Goal: Task Accomplishment & Management: Manage account settings

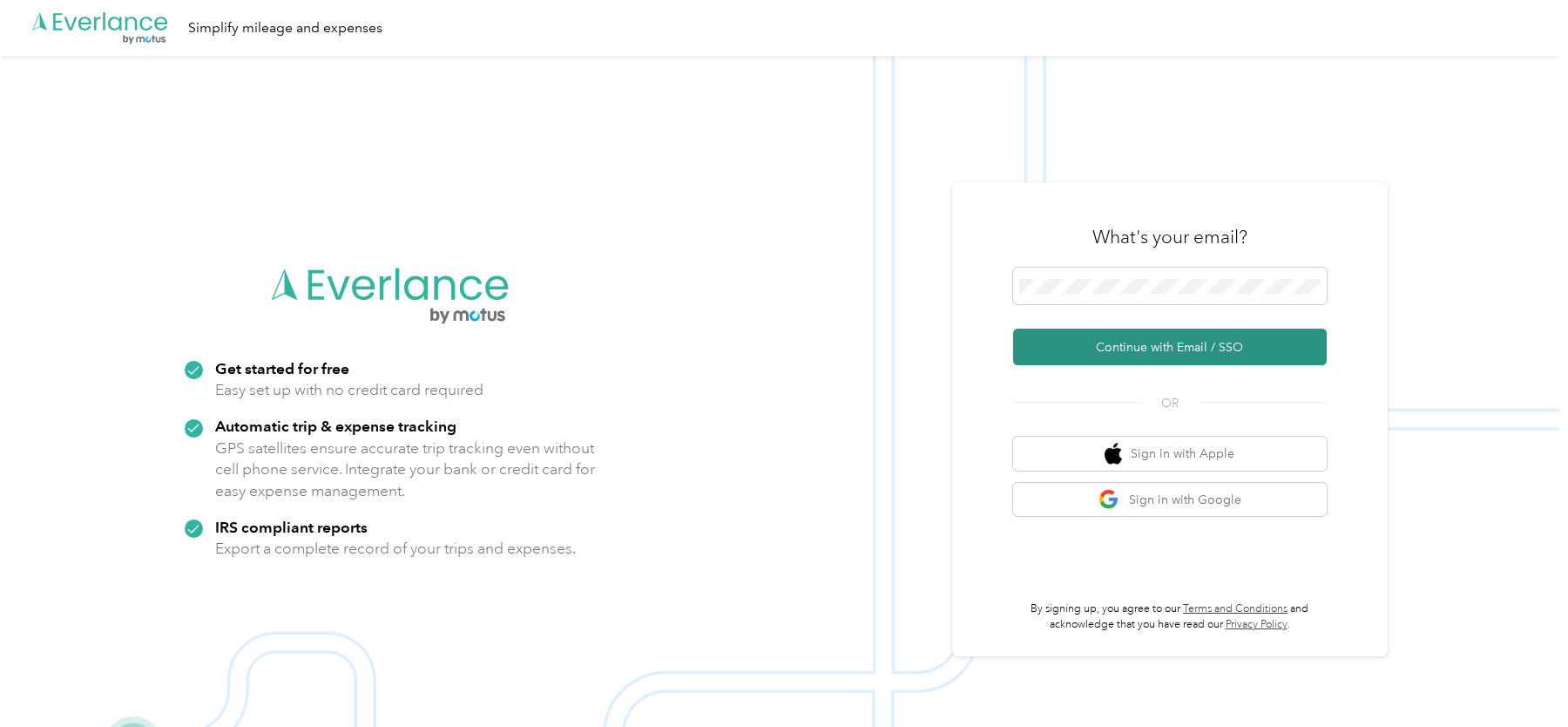
click at [1133, 345] on button "Continue with Email / SSO" at bounding box center [1171, 347] width 314 height 36
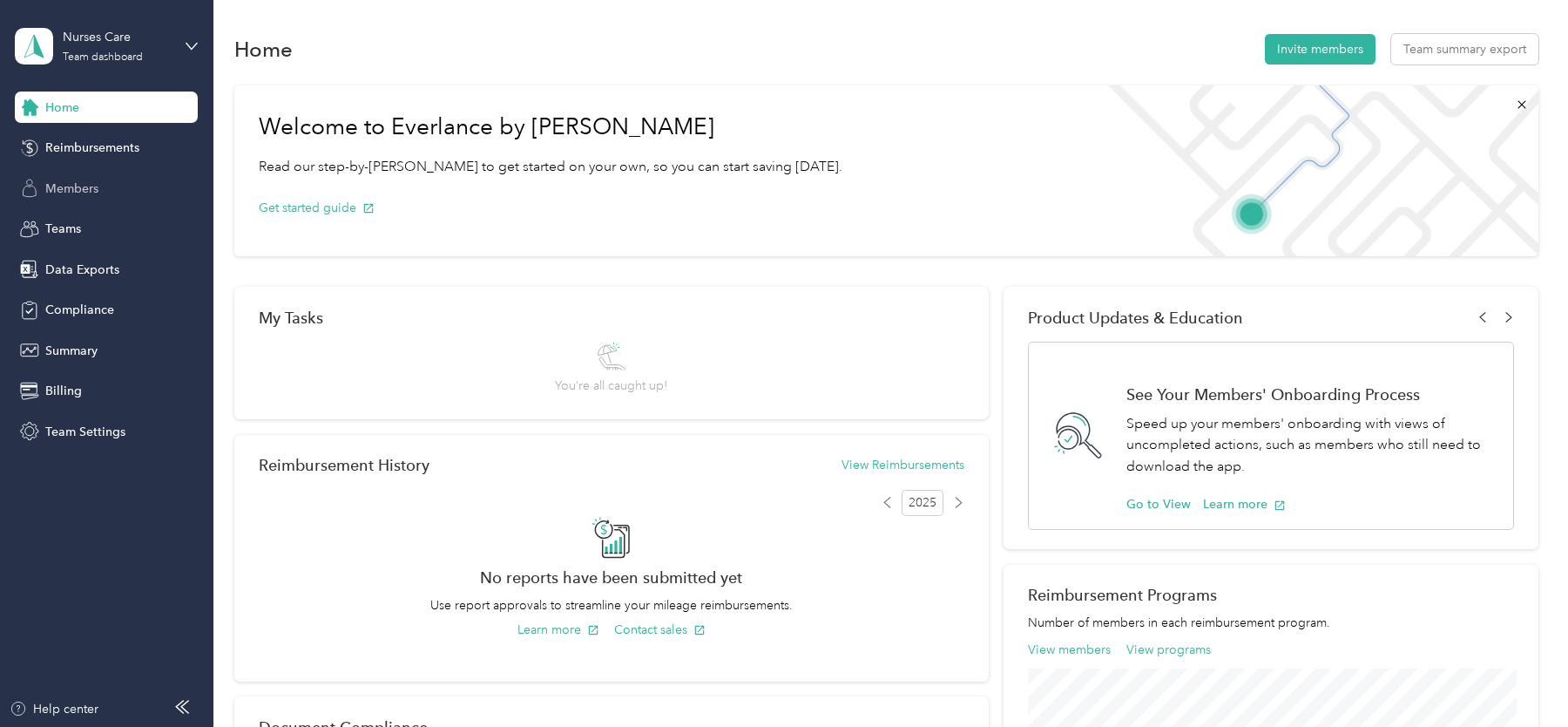
click at [114, 182] on div "Members" at bounding box center [106, 188] width 183 height 32
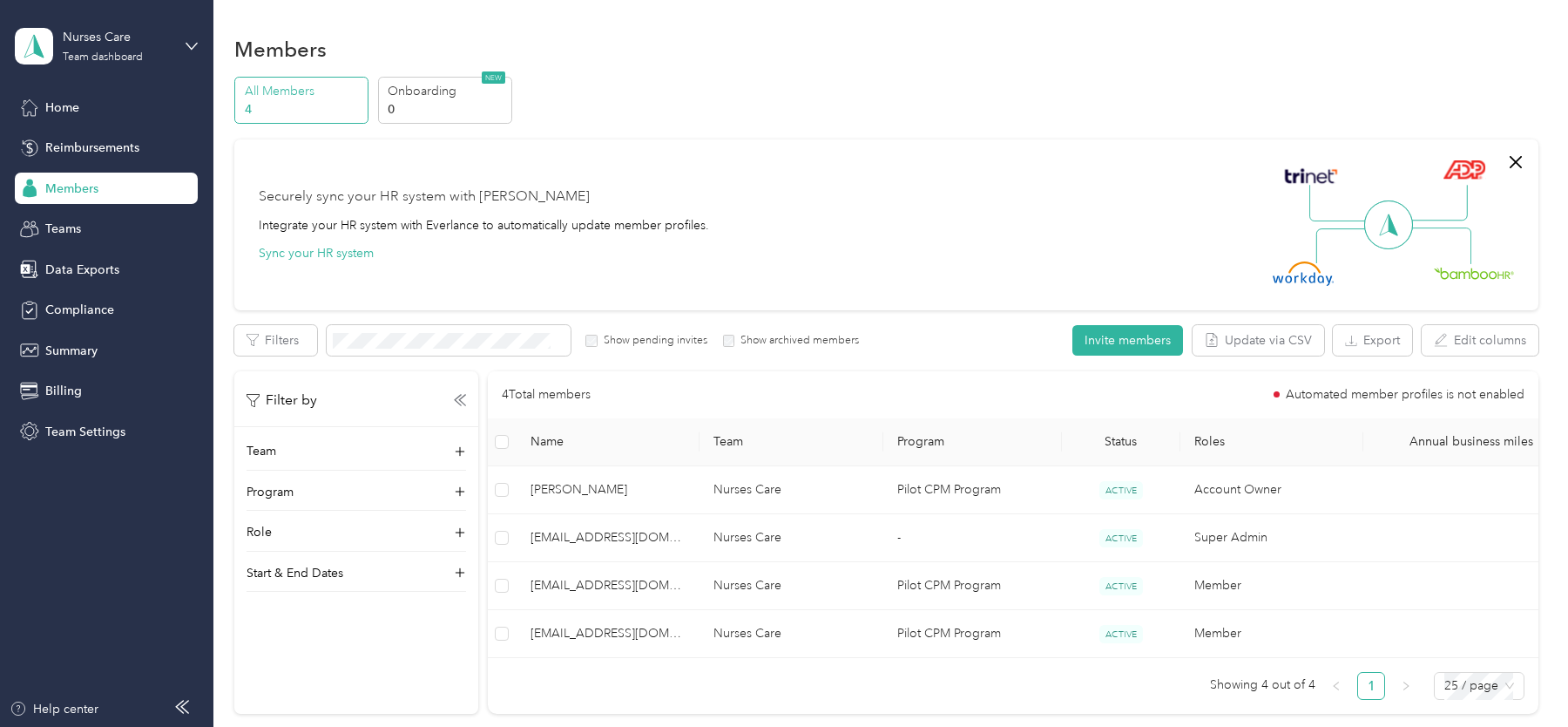
click at [122, 70] on div "Nurses Care Team dashboard" at bounding box center [106, 45] width 183 height 61
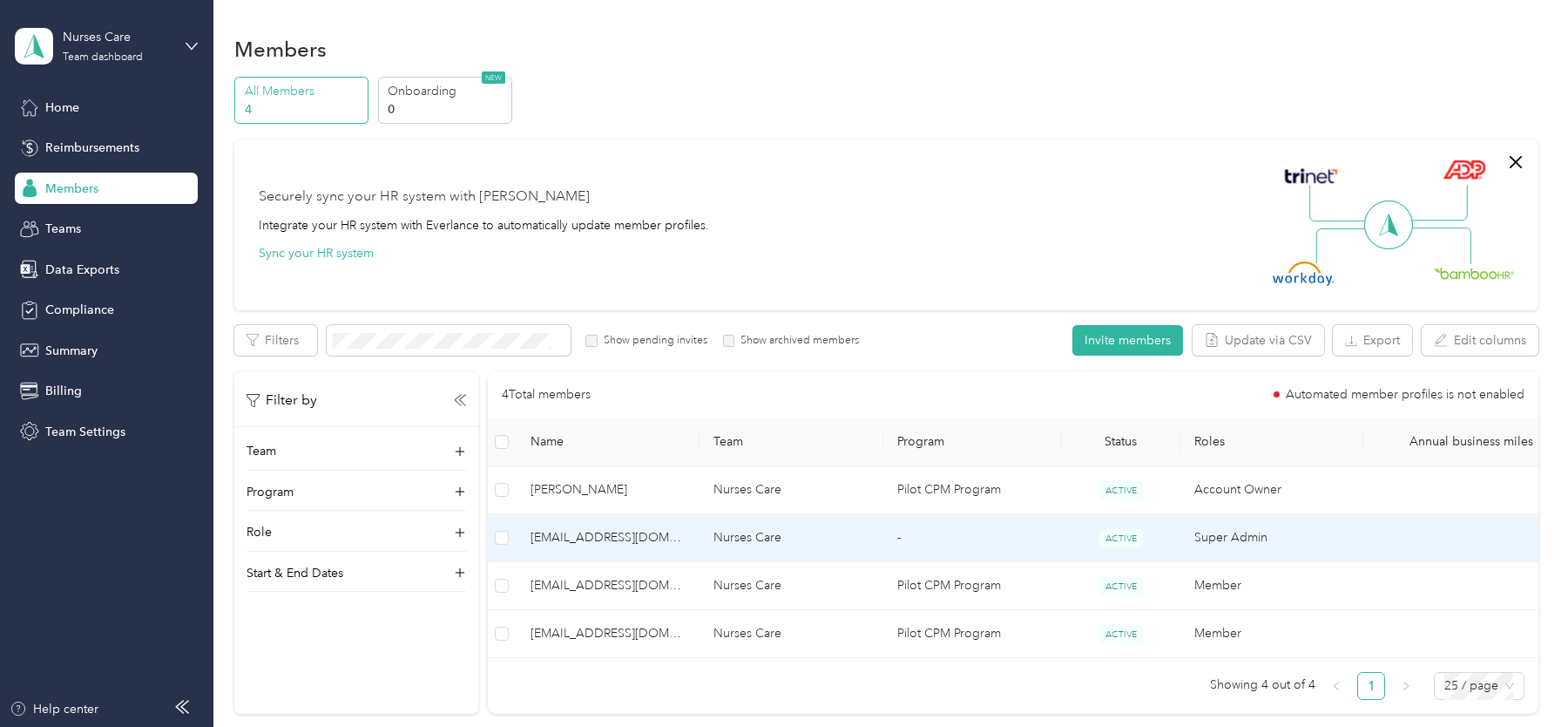
click at [681, 562] on td "[EMAIL_ADDRESS][DOMAIN_NAME]" at bounding box center [608, 585] width 183 height 48
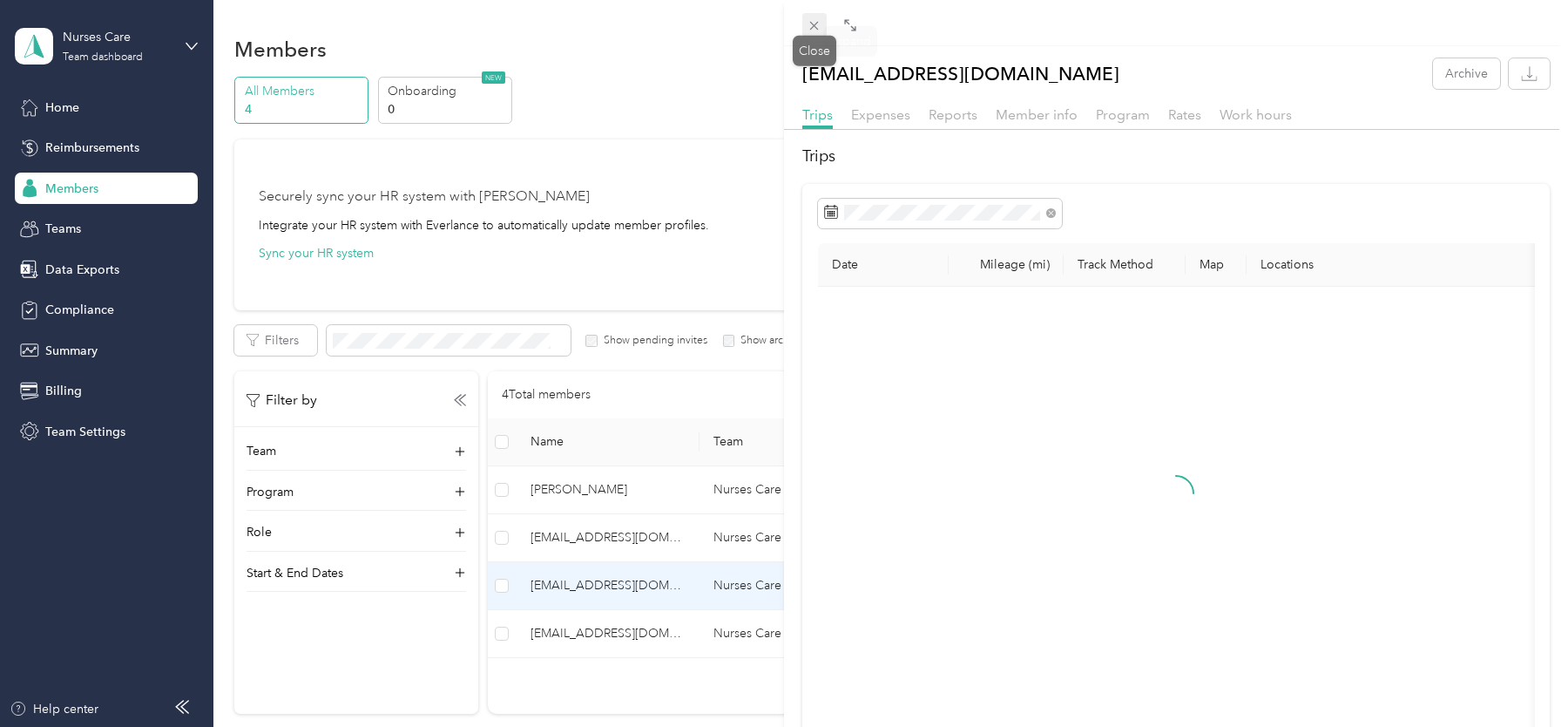
click at [819, 19] on icon at bounding box center [814, 25] width 15 height 15
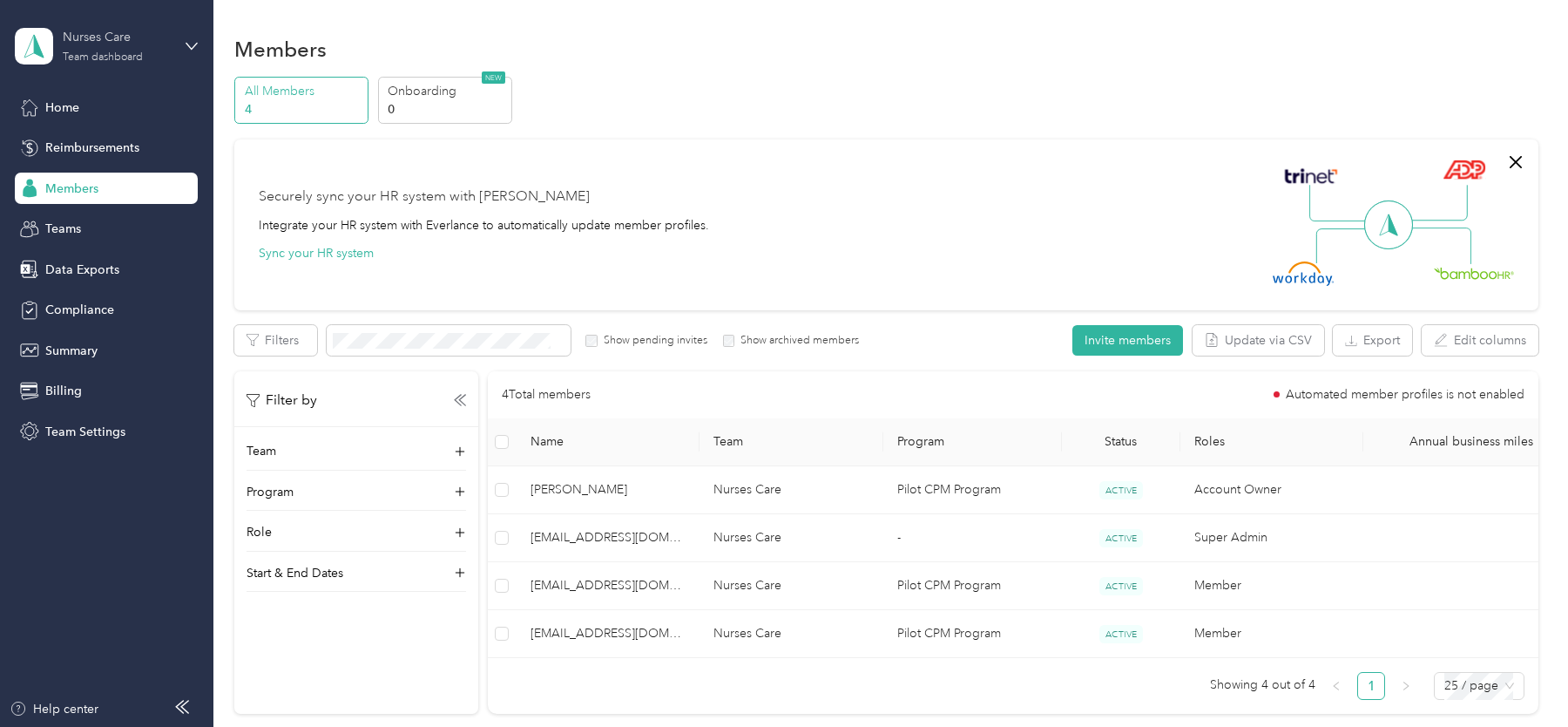
click at [115, 57] on div "Team dashboard" at bounding box center [103, 58] width 80 height 11
click at [142, 216] on div "Log out" at bounding box center [198, 222] width 342 height 31
